Goal: Check status: Check status

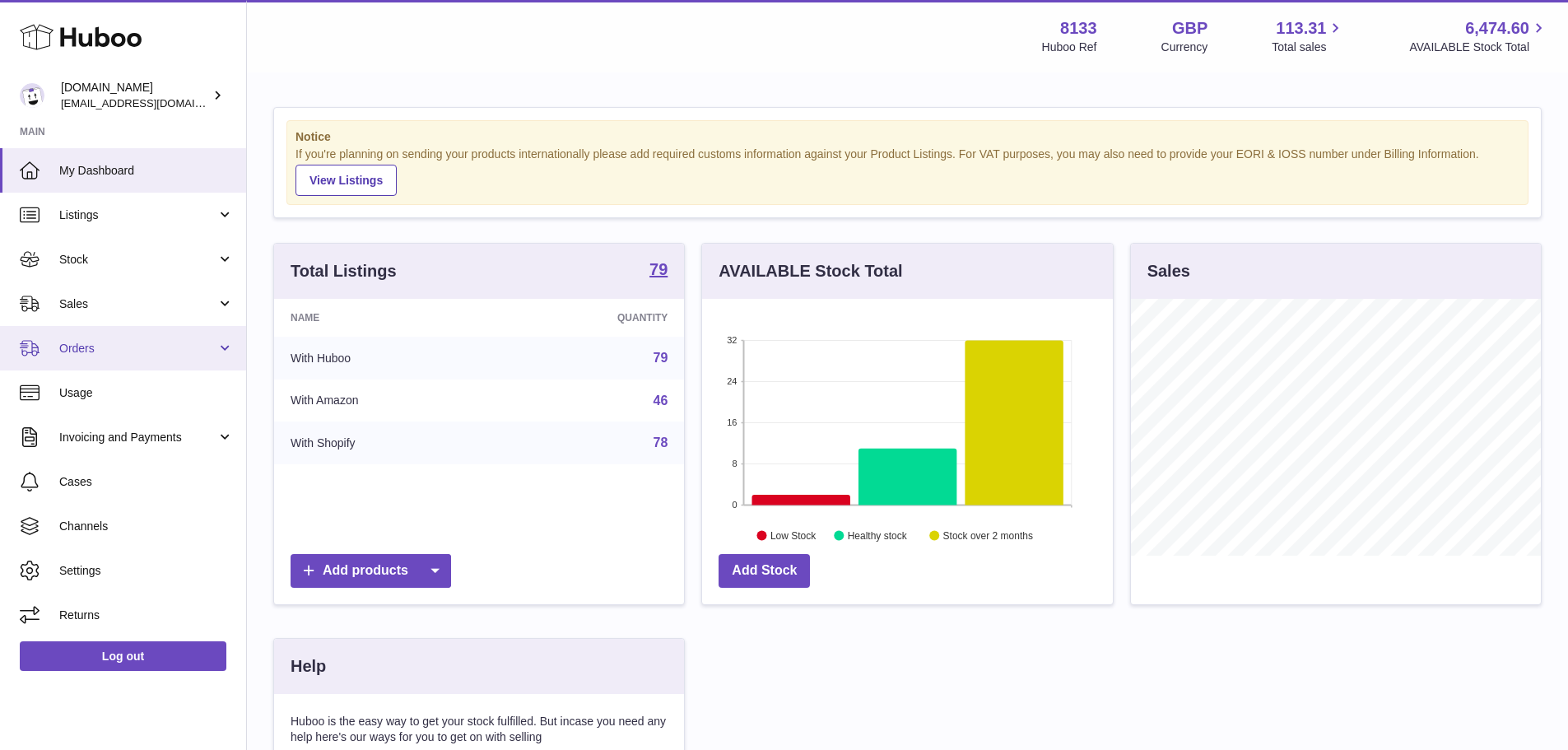
scroll to position [257, 411]
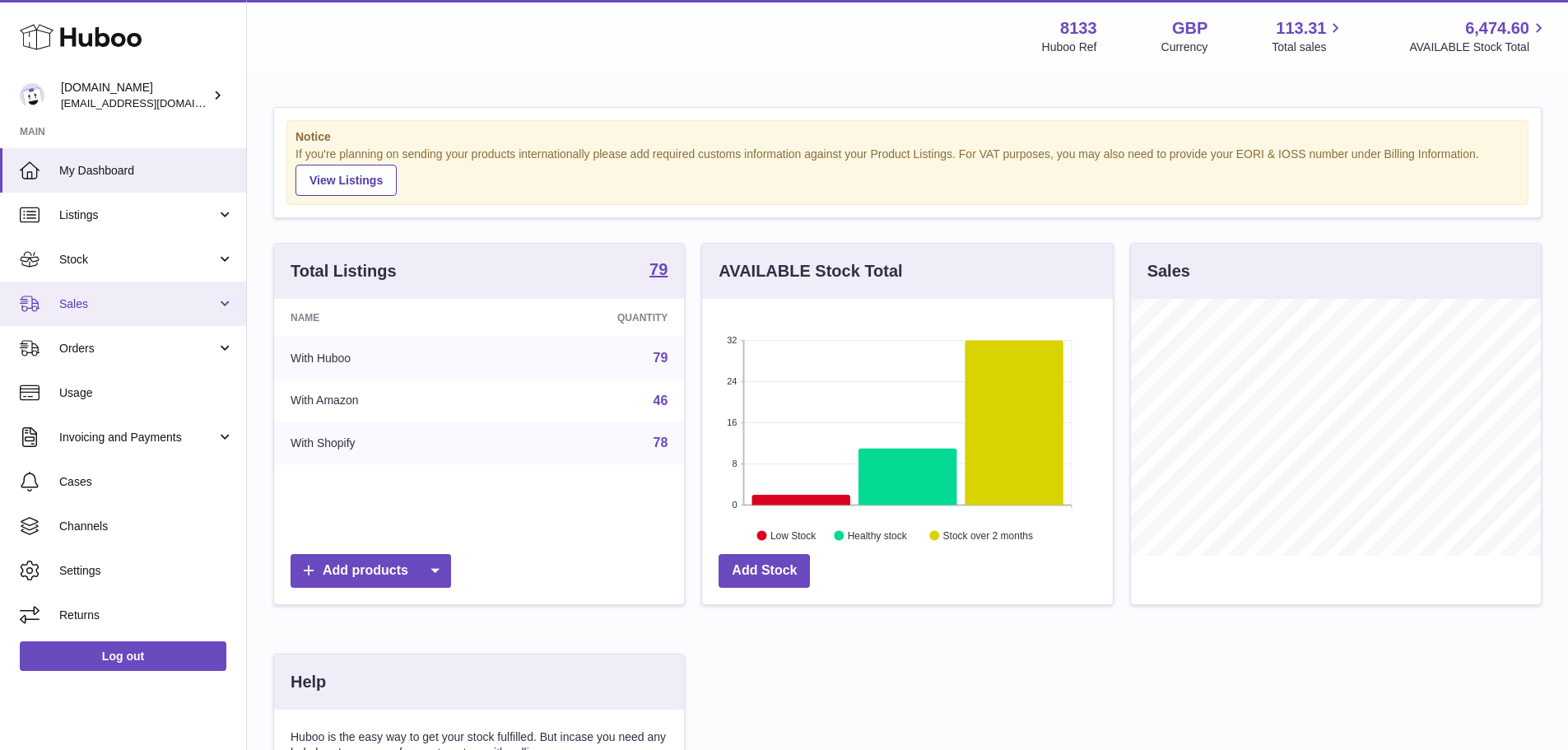
click at [155, 309] on span "Sales" at bounding box center [137, 303] width 157 height 16
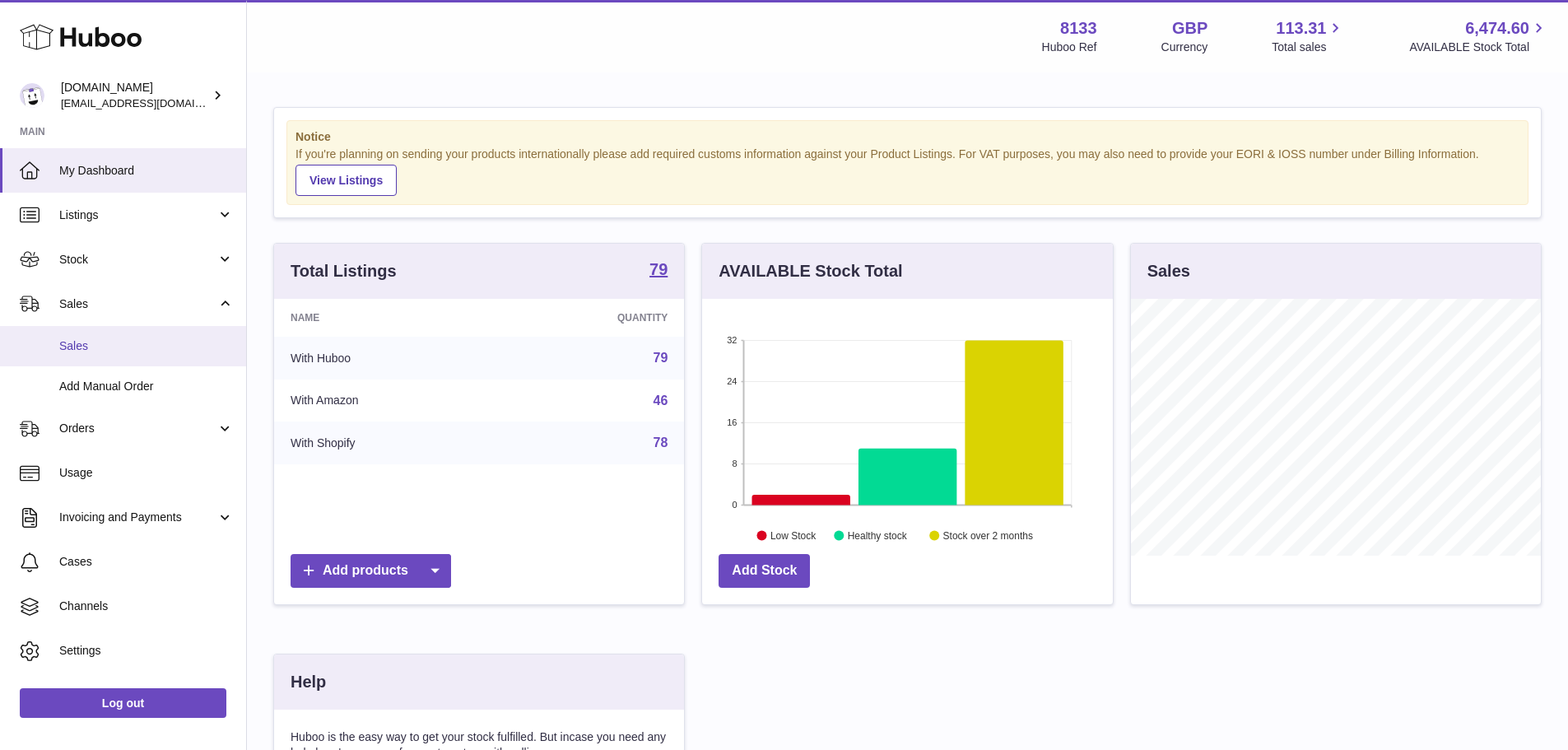
click at [169, 344] on span "Sales" at bounding box center [146, 346] width 175 height 16
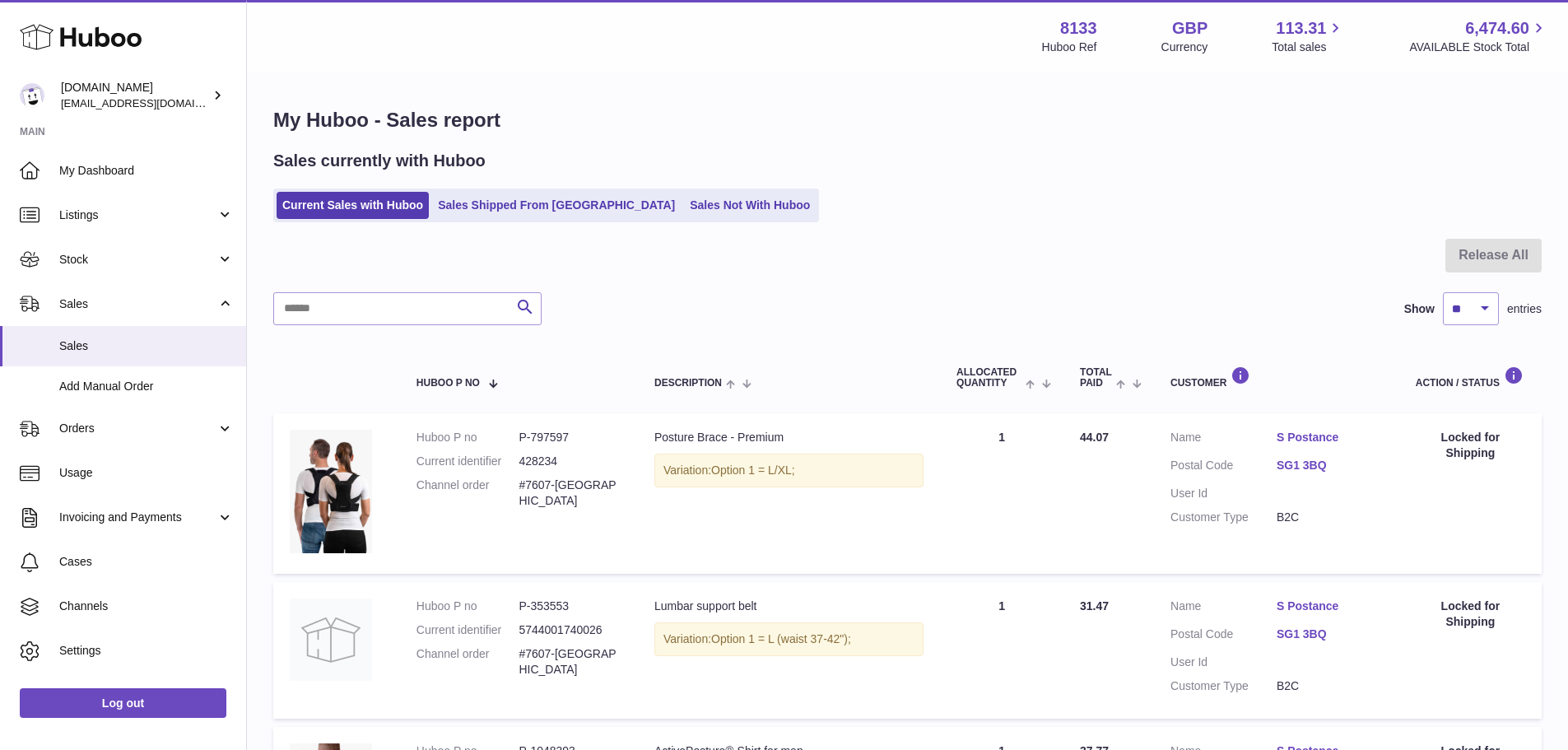
click at [535, 189] on ul "Current Sales with Huboo Sales Shipped From [GEOGRAPHIC_DATA] Sales Not With Hu…" at bounding box center [546, 205] width 545 height 34
click at [533, 205] on link "Sales Shipped From [GEOGRAPHIC_DATA]" at bounding box center [556, 205] width 249 height 27
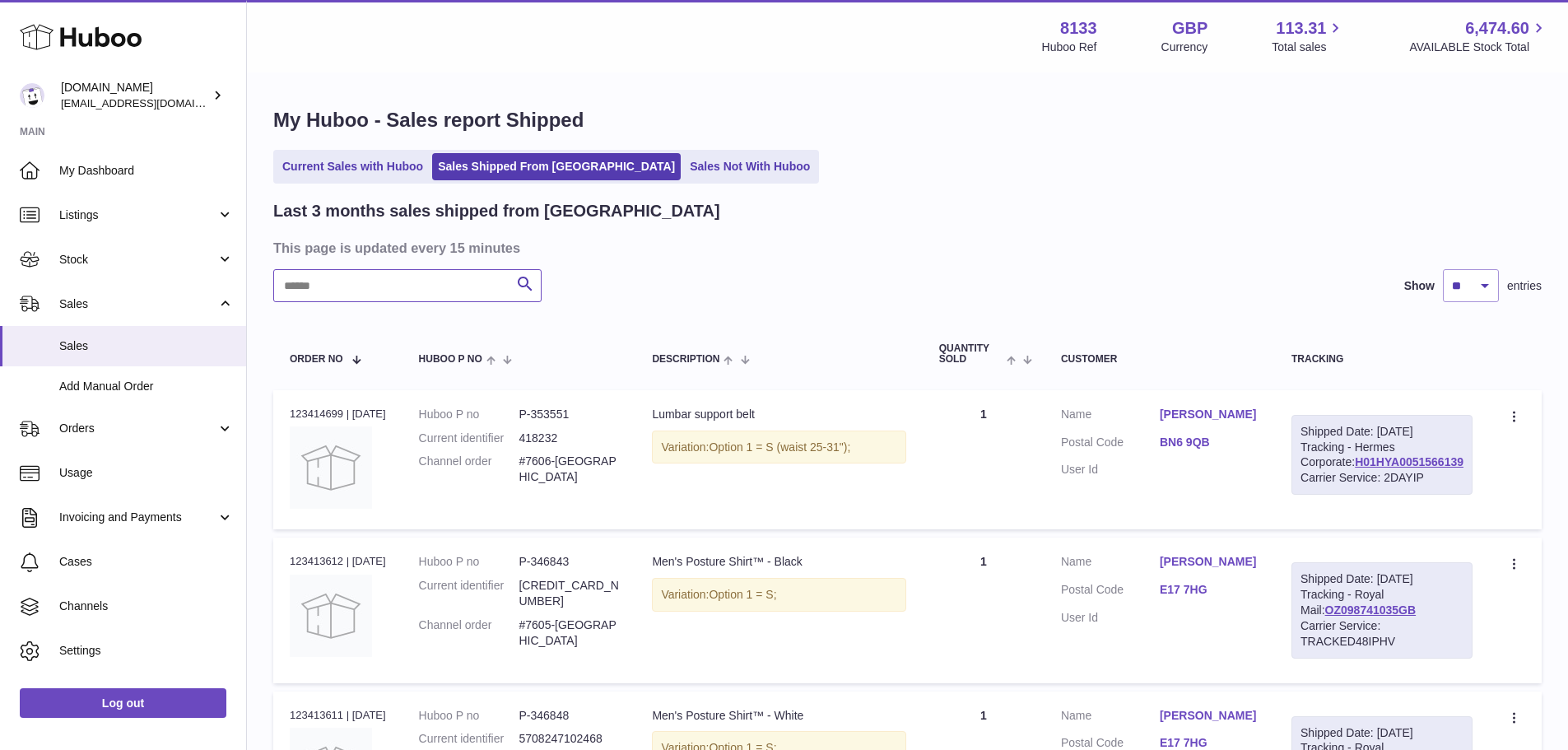
click at [401, 293] on input "text" at bounding box center [407, 286] width 269 height 33
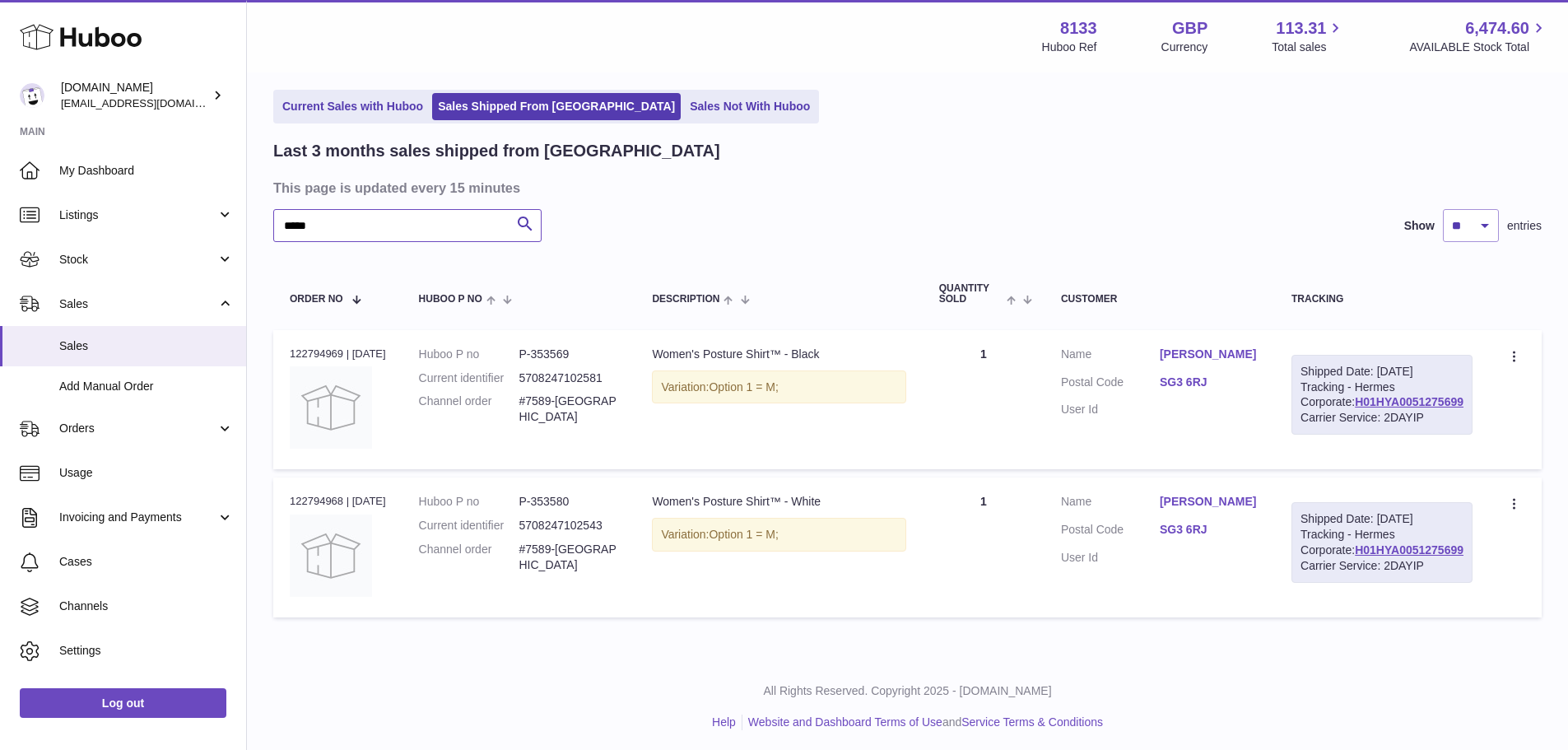
scroll to position [139, 0]
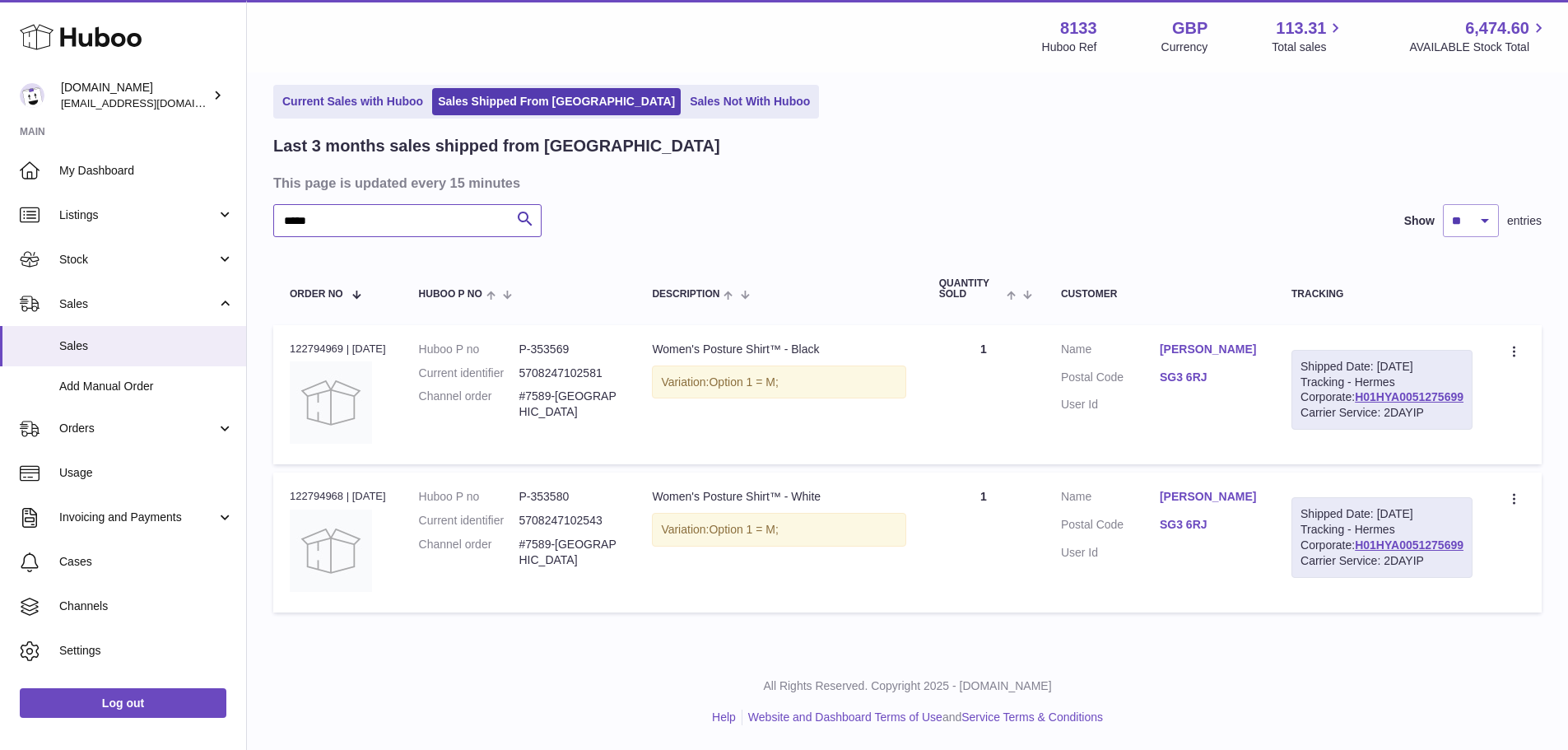
type input "*****"
click at [316, 342] on div "Order no 122794969 | 13th Aug" at bounding box center [338, 349] width 96 height 15
copy div "122794969"
